Goal: Transaction & Acquisition: Purchase product/service

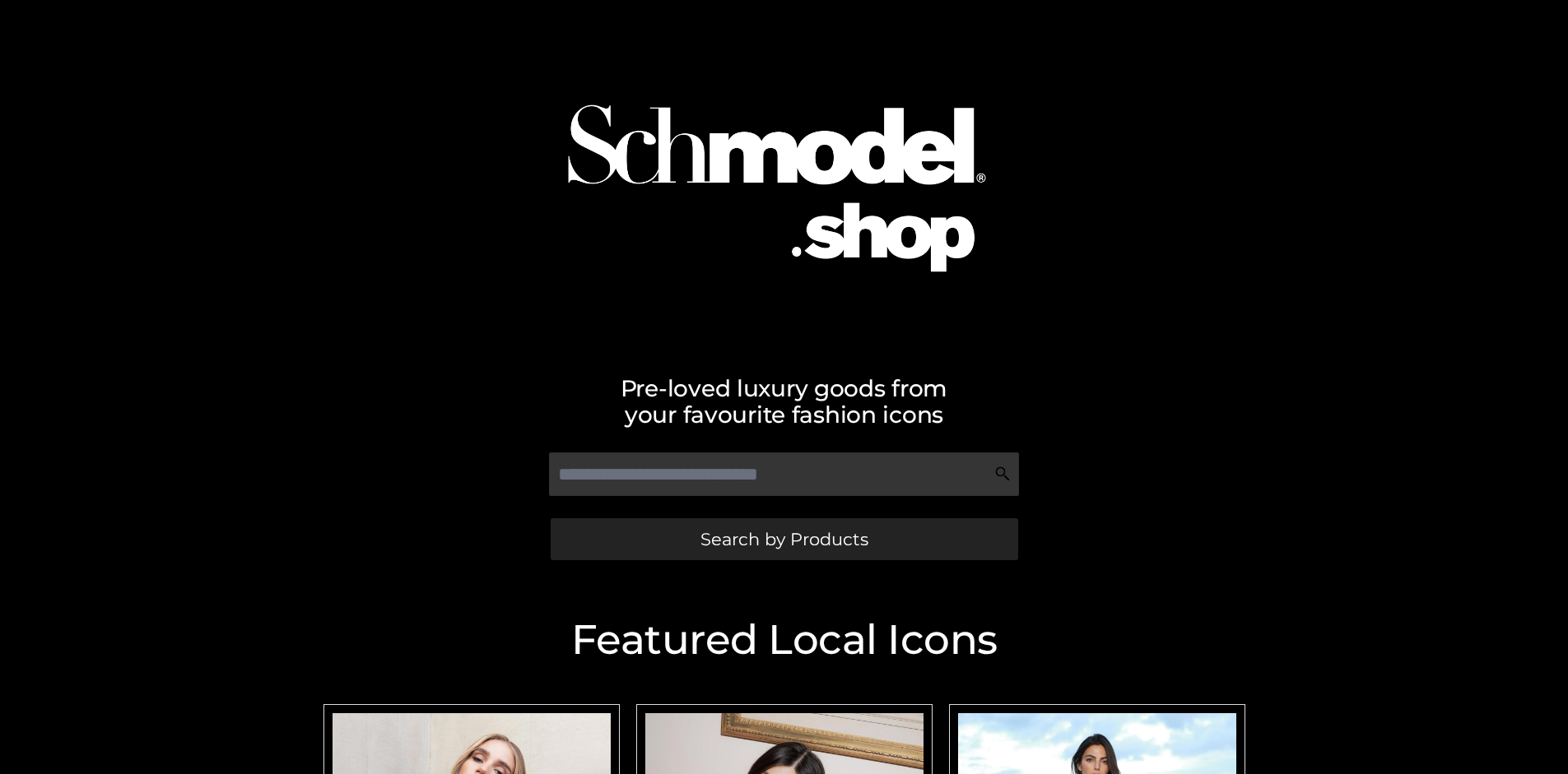
click at [784, 539] on span "Search by Products" at bounding box center [784, 539] width 168 height 17
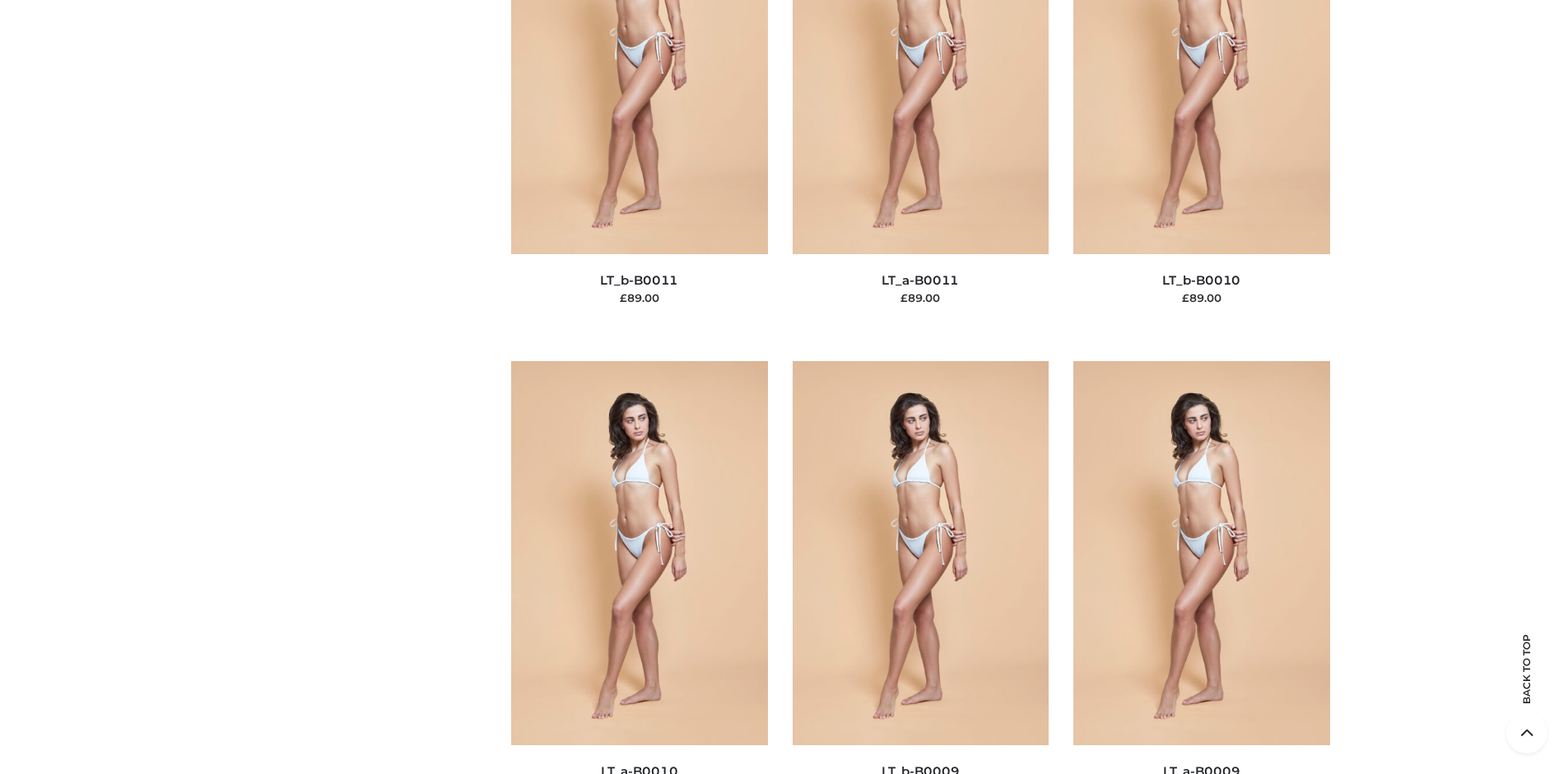
scroll to position [213, 0]
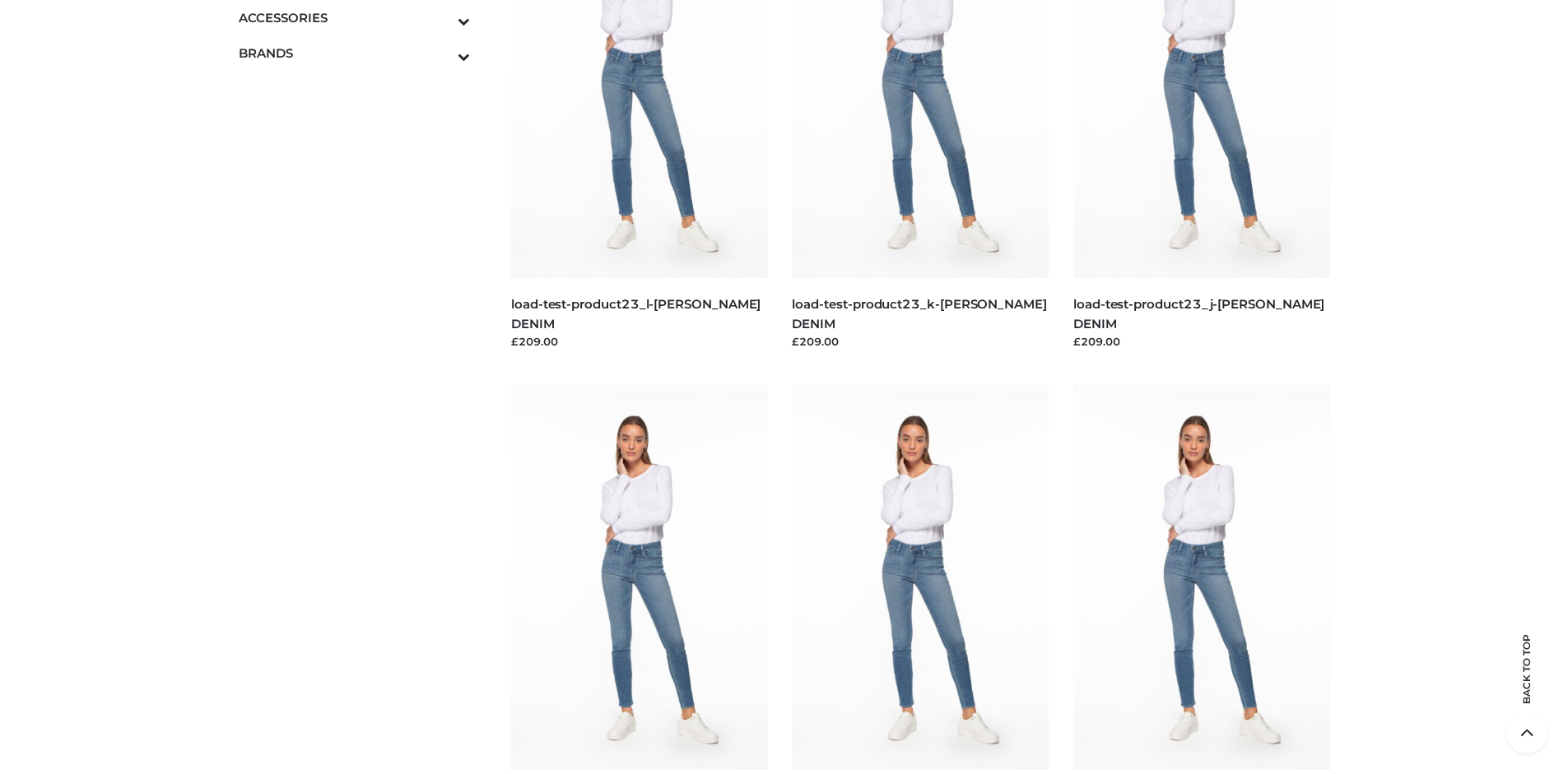
click at [441, 17] on icon "Toggle Submenu" at bounding box center [377, 21] width 185 height 19
click at [362, 53] on span "BAGS" at bounding box center [363, 53] width 215 height 19
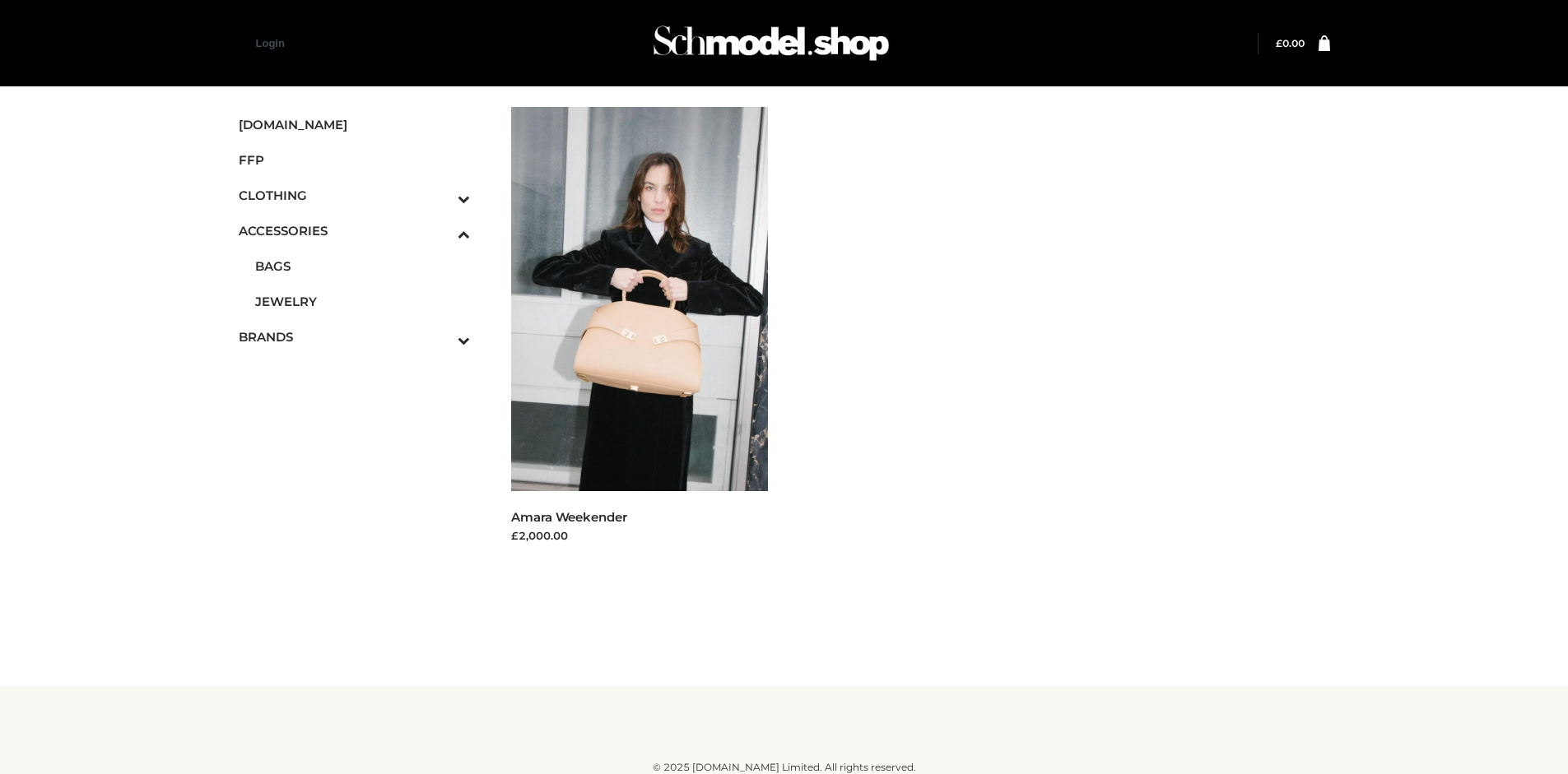
click at [354, 160] on span "FFP" at bounding box center [355, 160] width 232 height 19
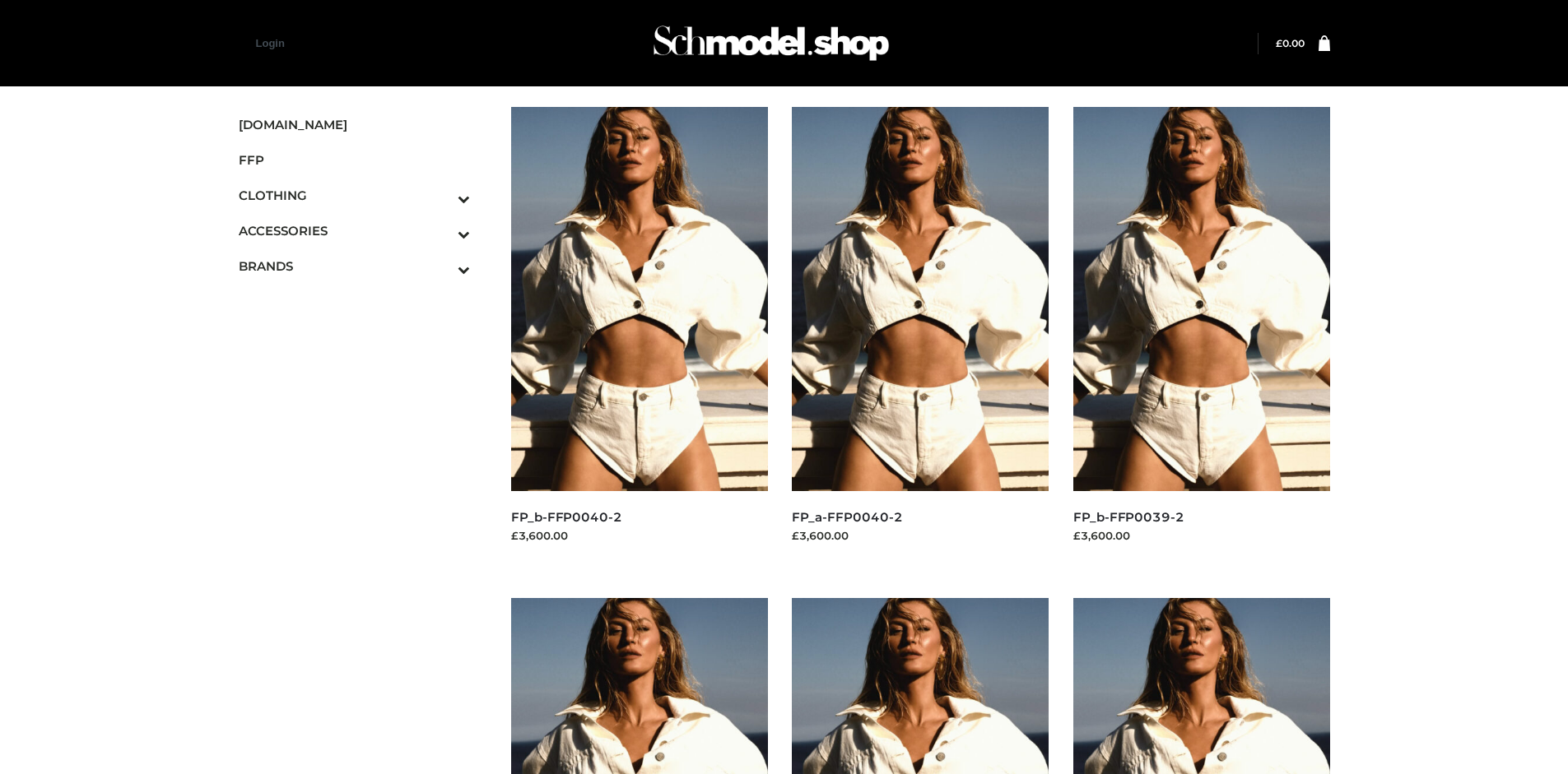
click at [1201, 335] on img at bounding box center [1202, 299] width 257 height 384
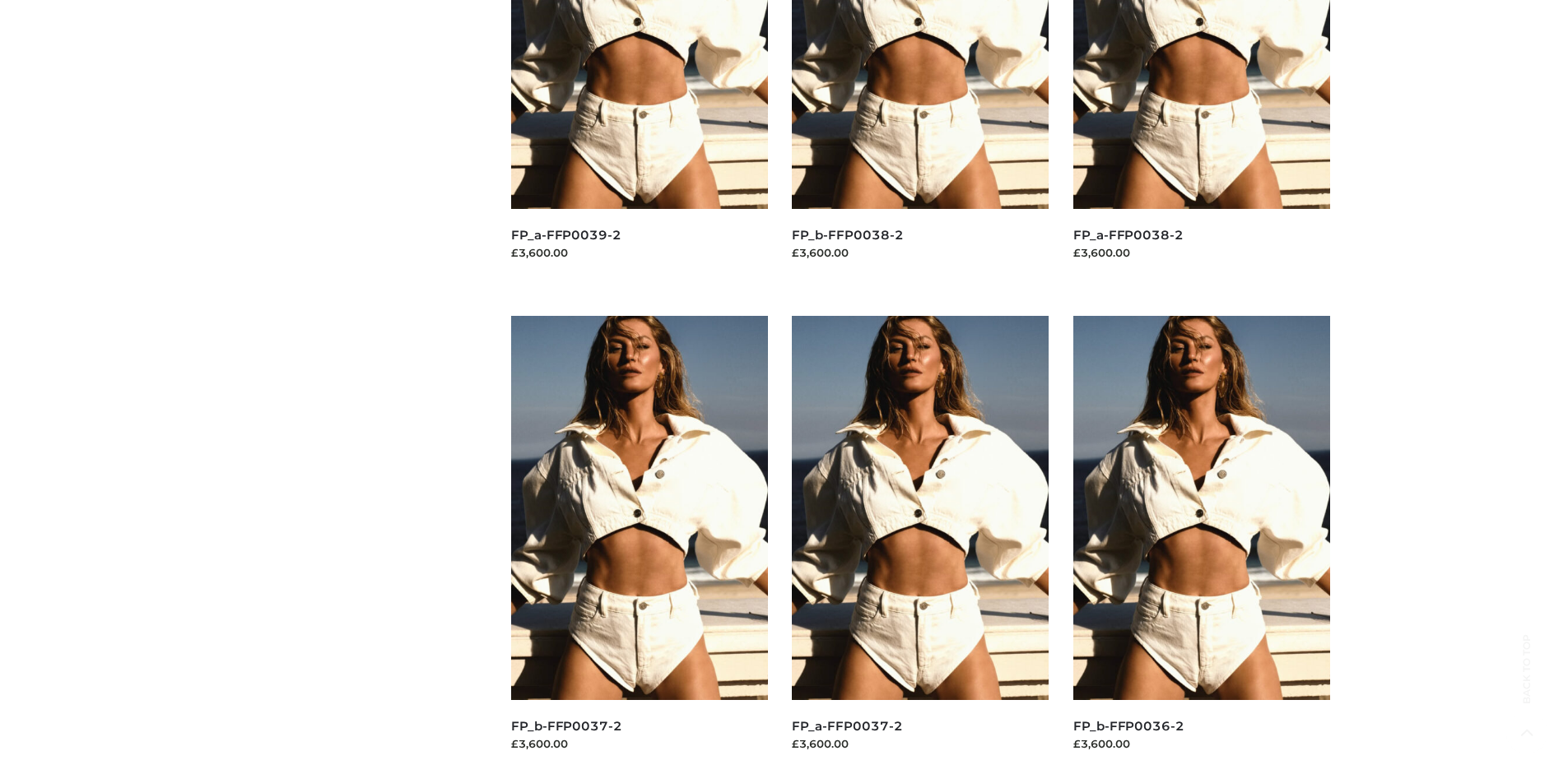
click at [1201, 545] on img at bounding box center [1202, 508] width 257 height 384
click at [639, 545] on img at bounding box center [639, 508] width 257 height 384
click at [920, 545] on img at bounding box center [920, 508] width 257 height 384
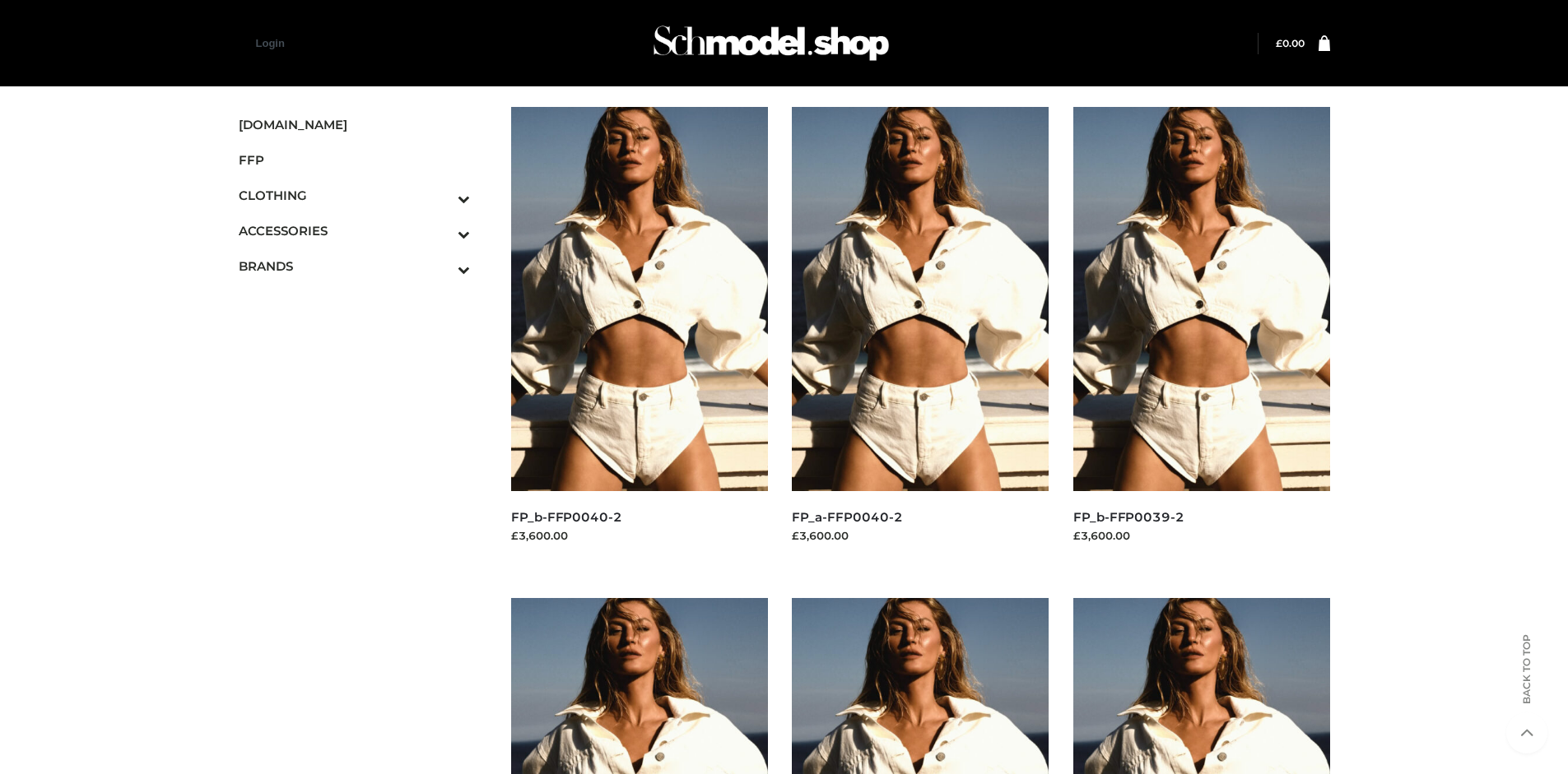
click at [441, 195] on icon "Toggle Submenu" at bounding box center [377, 198] width 185 height 19
click at [362, 231] on span "DRESSES" at bounding box center [363, 231] width 215 height 19
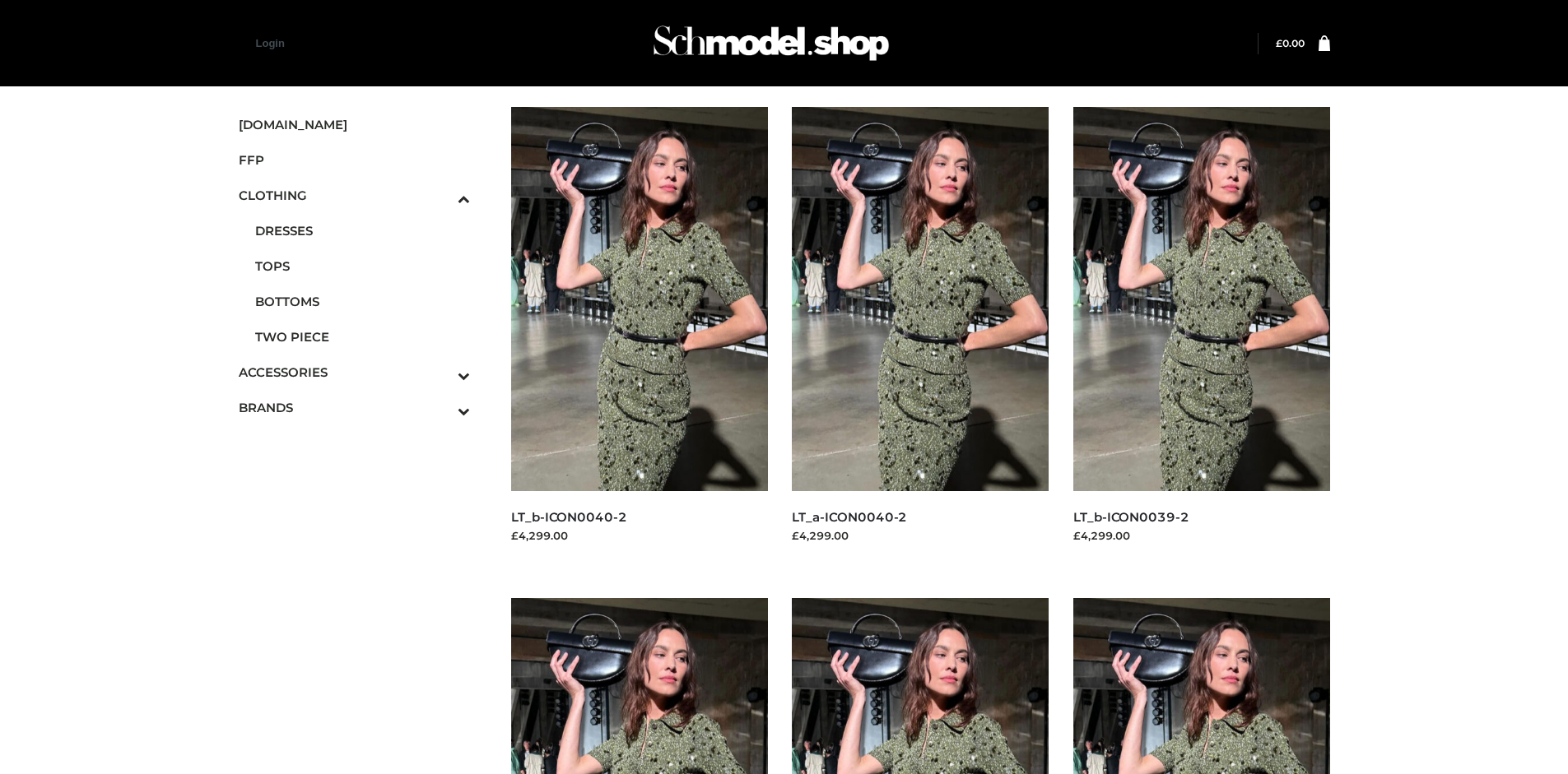
scroll to position [1265, 0]
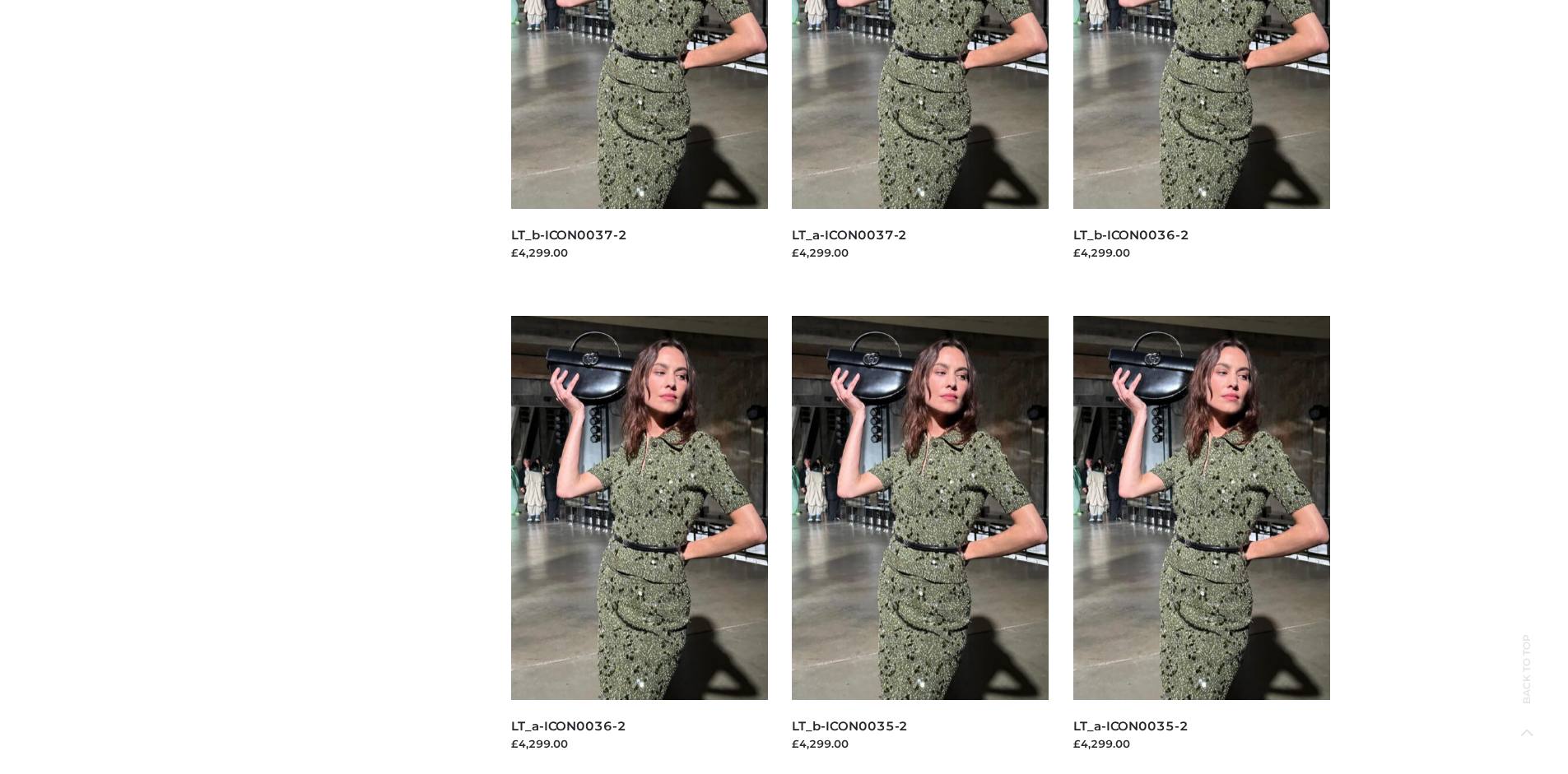
click at [639, 545] on img at bounding box center [639, 508] width 257 height 384
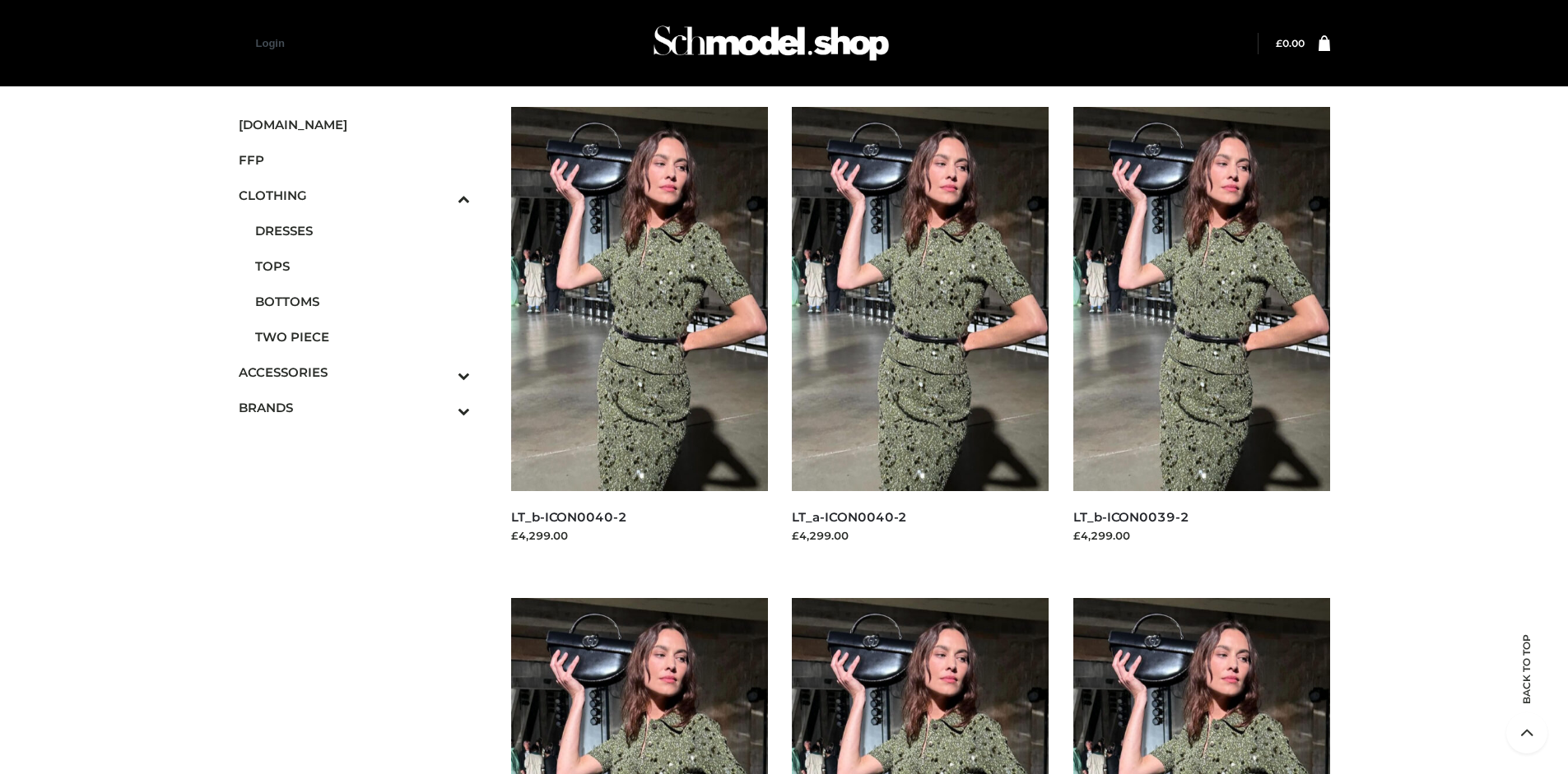
click at [1201, 335] on img at bounding box center [1202, 299] width 257 height 384
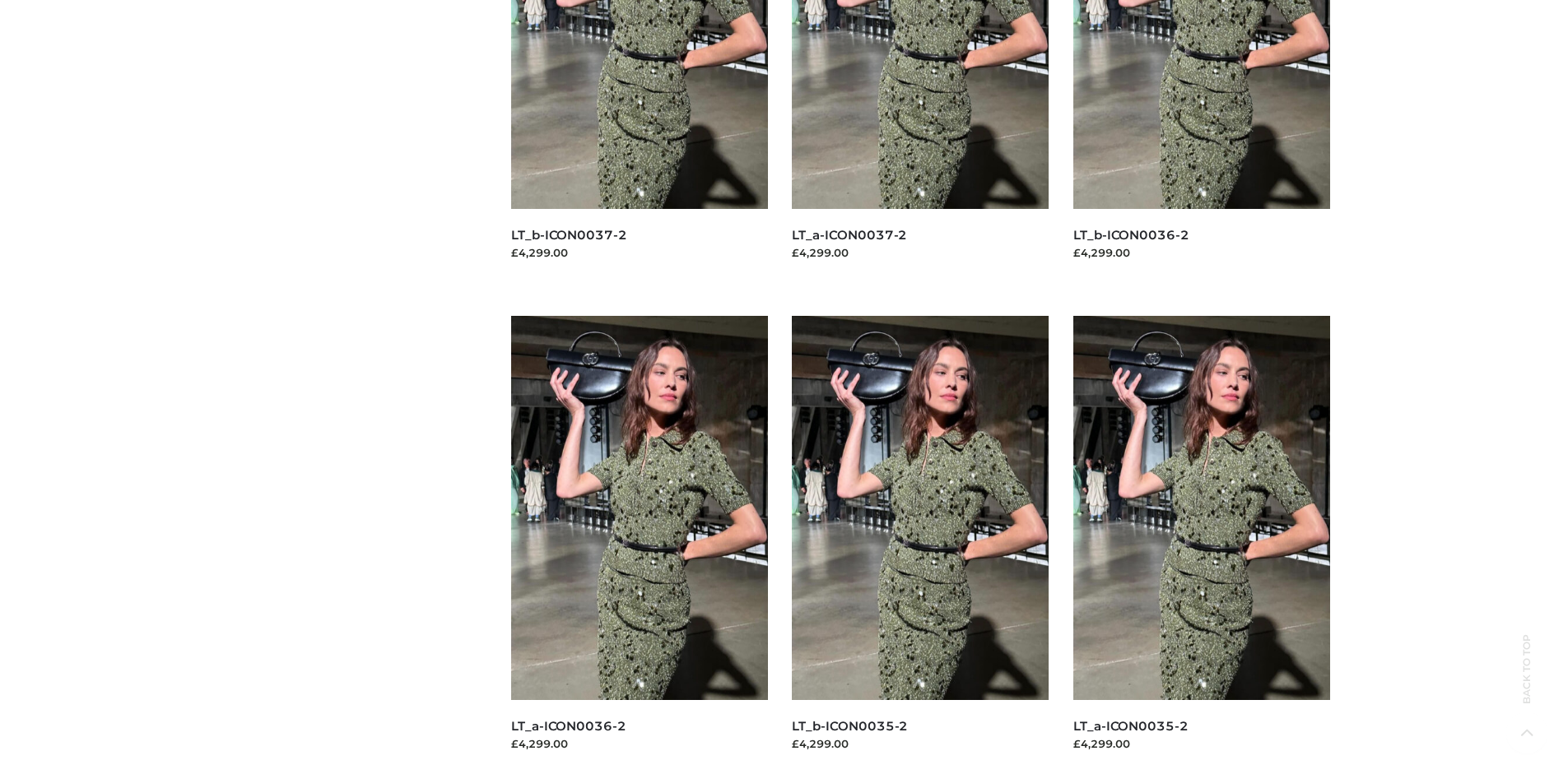
click at [1201, 545] on img at bounding box center [1202, 508] width 257 height 384
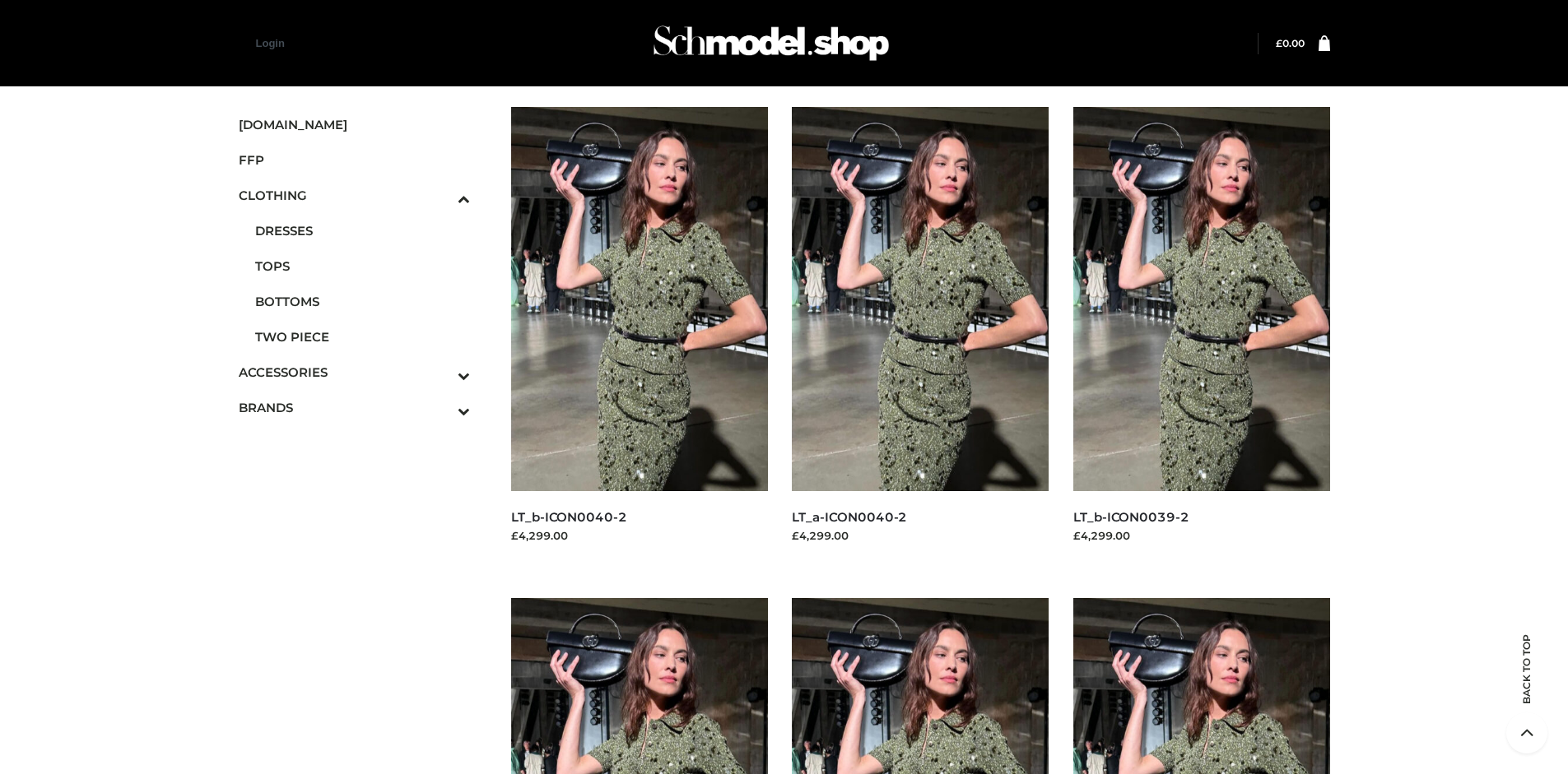
click at [441, 407] on icon "Toggle Submenu" at bounding box center [377, 411] width 185 height 19
click at [362, 336] on span "PARKERSMITH" at bounding box center [363, 336] width 215 height 19
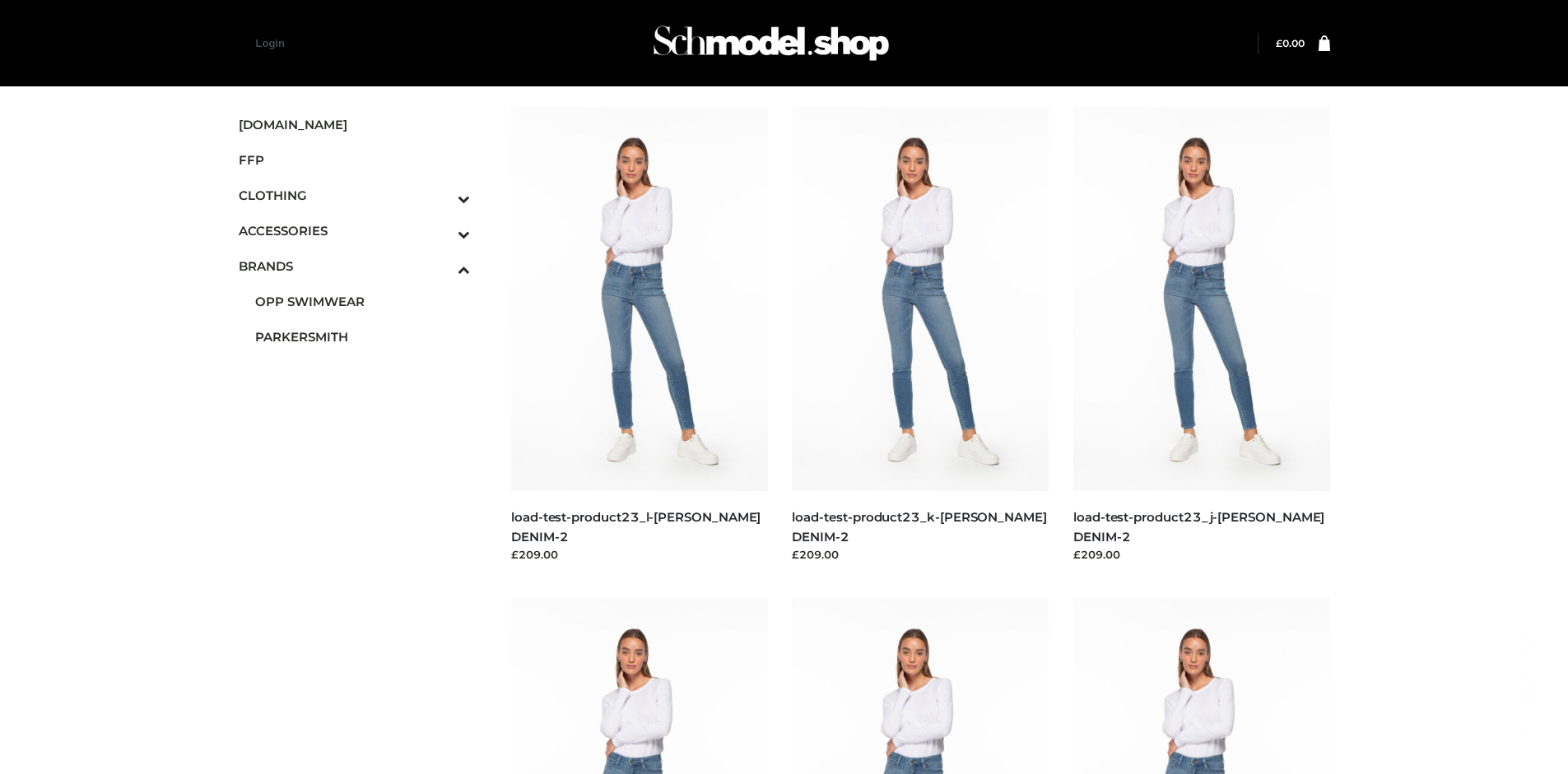
scroll to position [1265, 0]
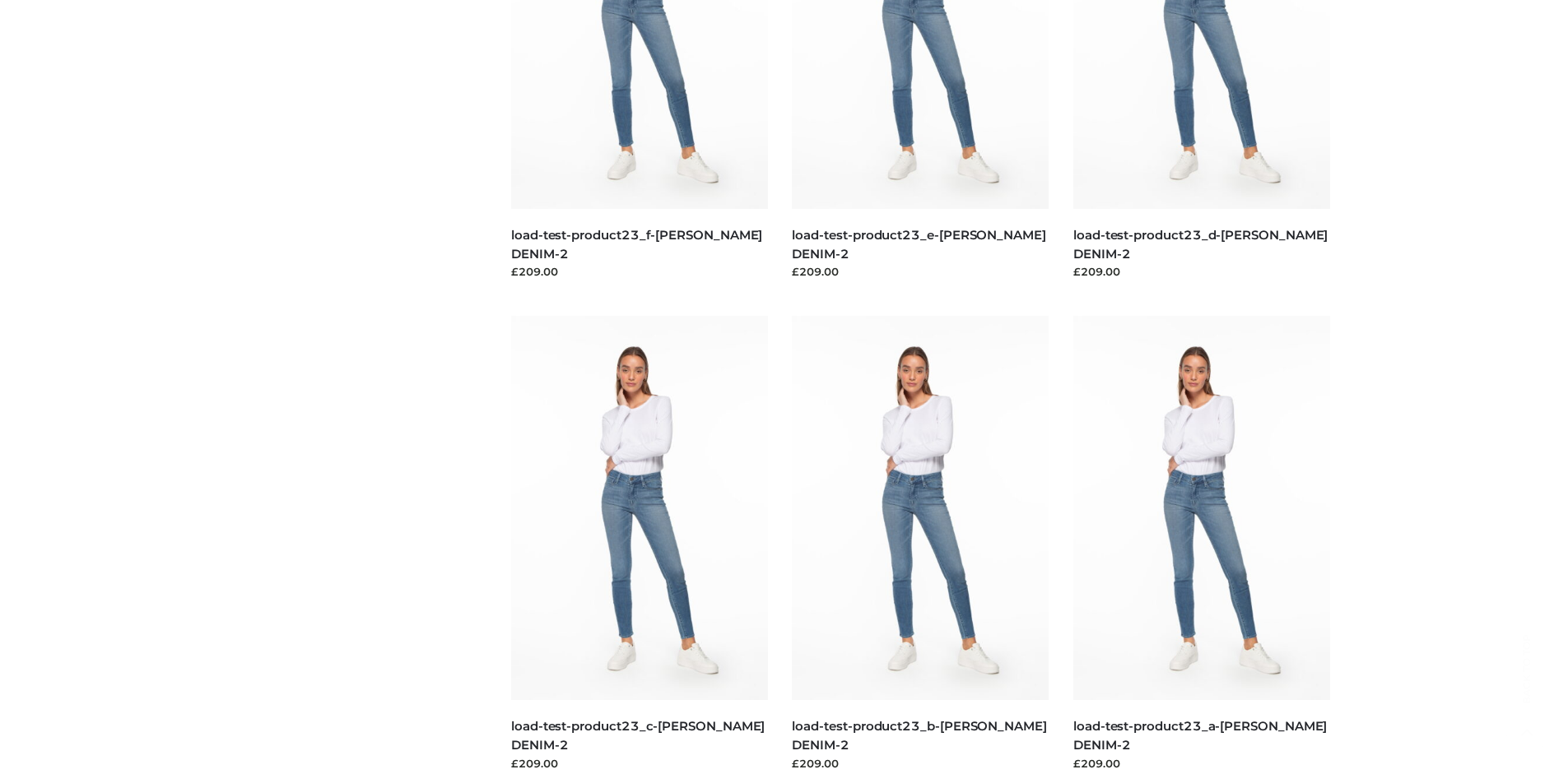
click at [1201, 545] on img at bounding box center [1202, 508] width 257 height 384
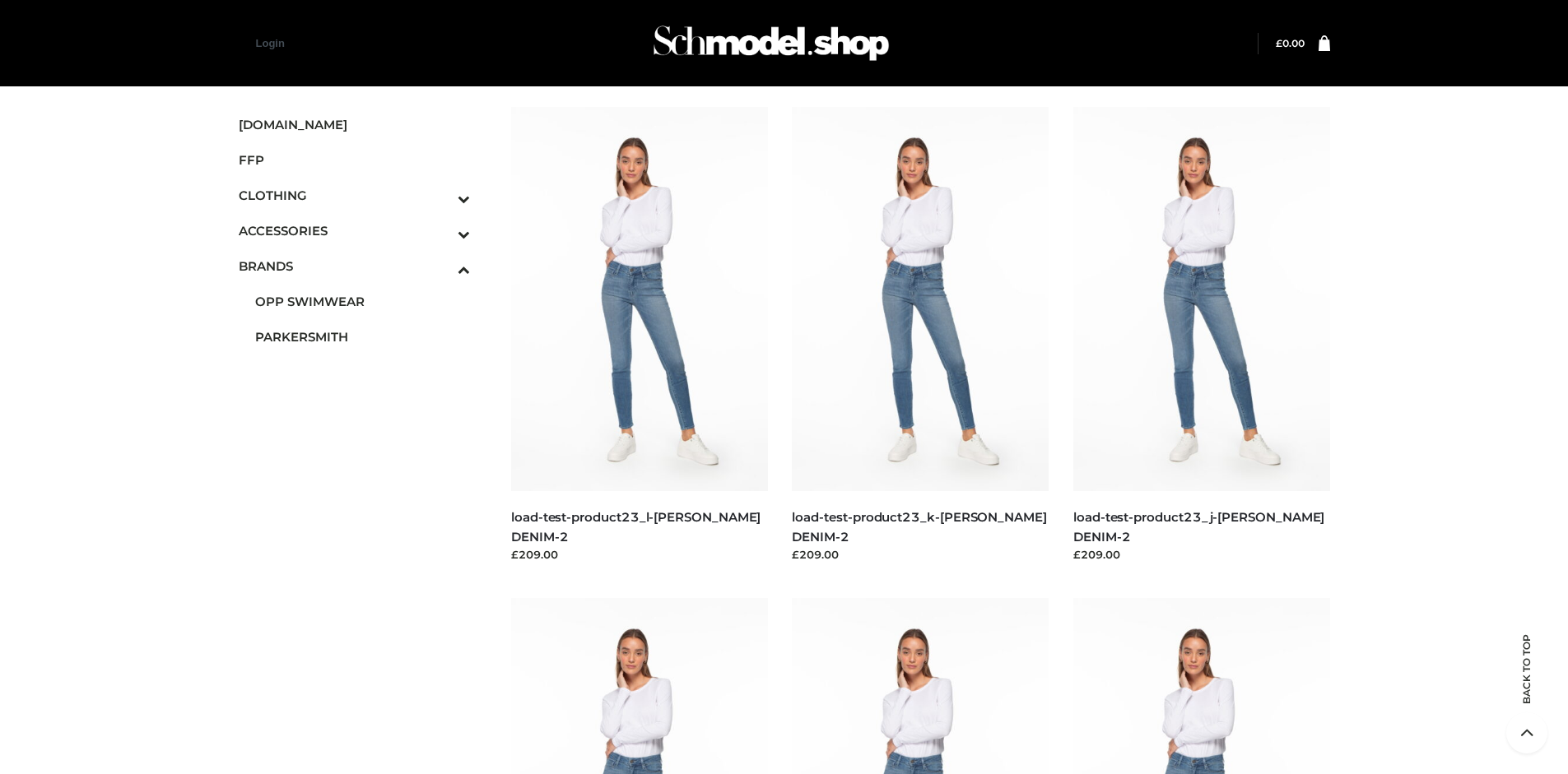
click at [1201, 335] on img at bounding box center [1202, 299] width 257 height 384
click at [639, 335] on img at bounding box center [639, 299] width 257 height 384
